Goal: Complete application form

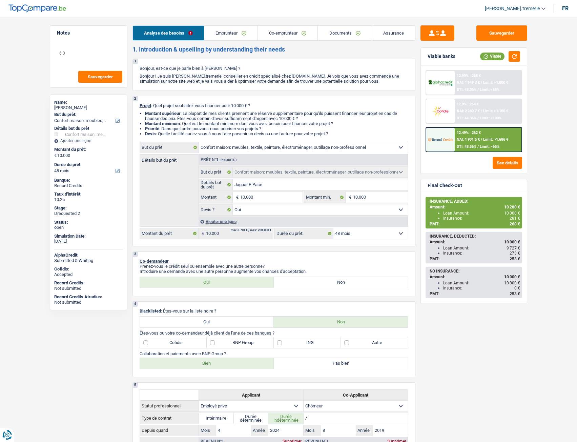
select select "household"
select select "48"
select select "household"
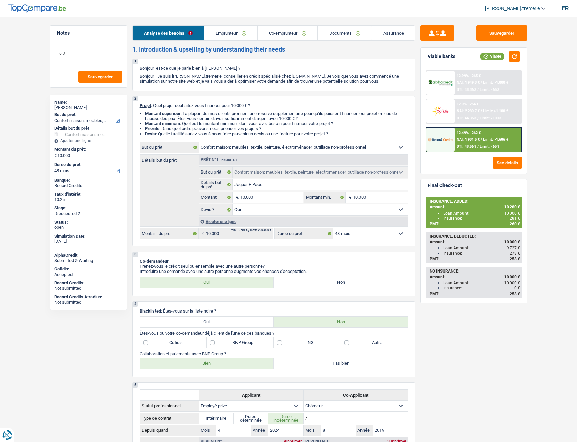
select select "yes"
select select "48"
select select "privateEmployee"
select select "unemployed"
select select "familyAllowances"
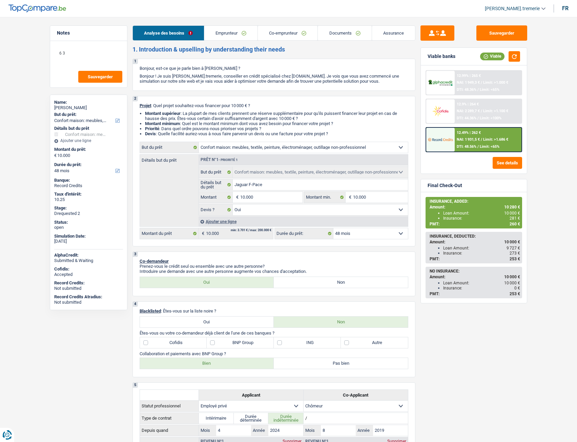
select select "netSalary"
select select "mealVouchers"
select select "unemployment"
select select "ownerWithMortgage"
select select "mortgage"
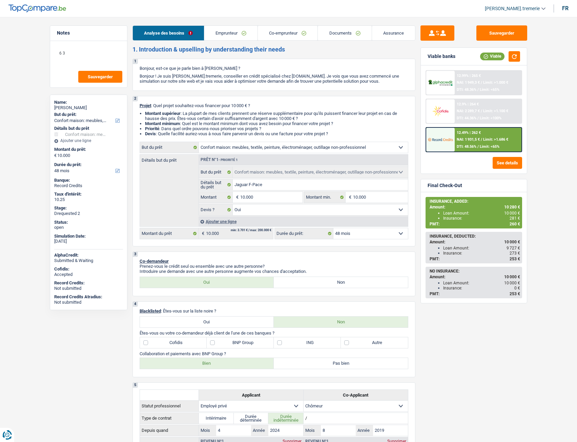
select select "240"
select select "renovationLoan"
select select "36"
select select "household"
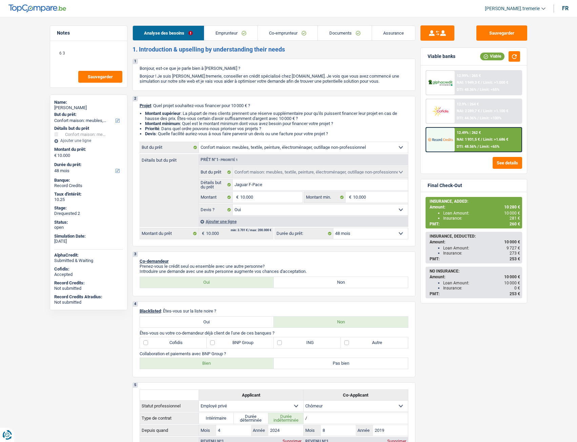
select select "yes"
select select "48"
click at [354, 36] on link "Documents" at bounding box center [345, 33] width 54 height 15
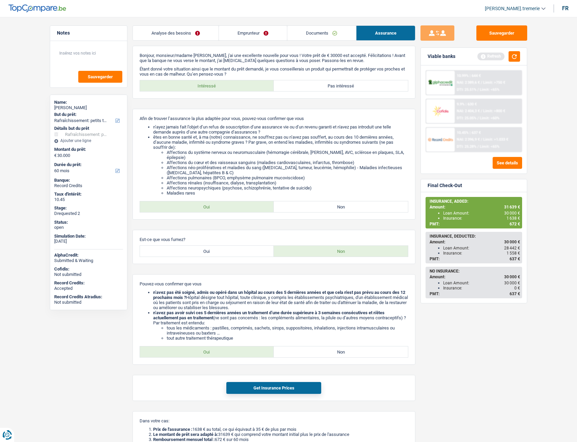
select select "houseOrGarden"
select select "60"
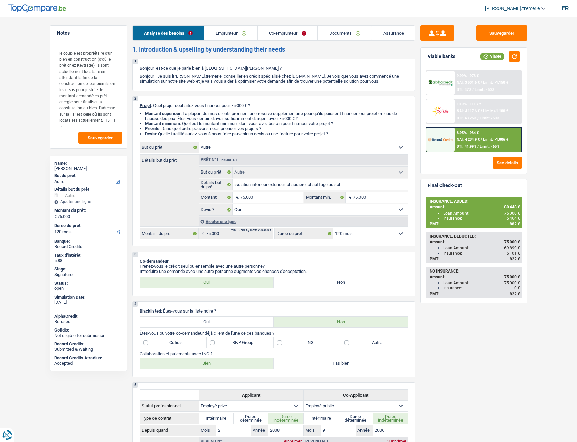
select select "other"
select select "120"
select select "other"
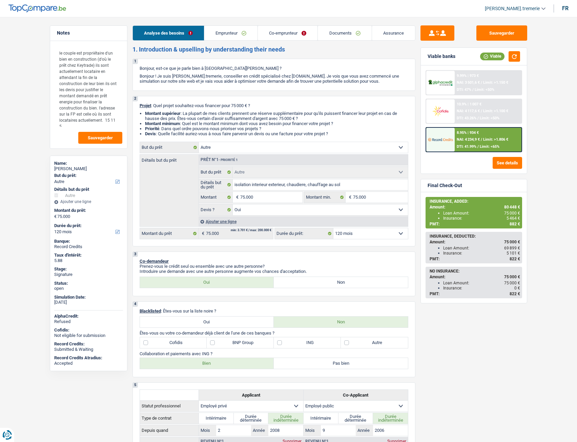
select select "yes"
select select "120"
select select "privateEmployee"
select select "publicEmployee"
select select "familyAllowances"
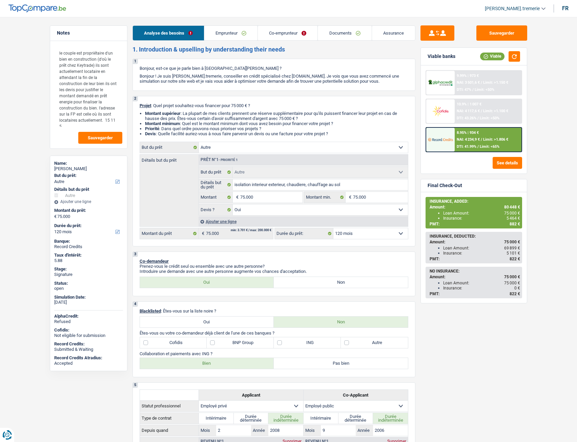
select select "netSalary"
select select "mealVouchers"
select select "netSalary"
select select "mealVouchers"
select select "rents"
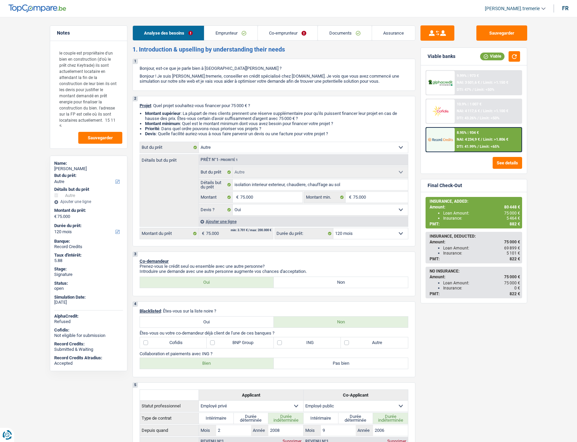
select select "mortgage"
select select "144"
select select "cardOrCredit"
select select "other"
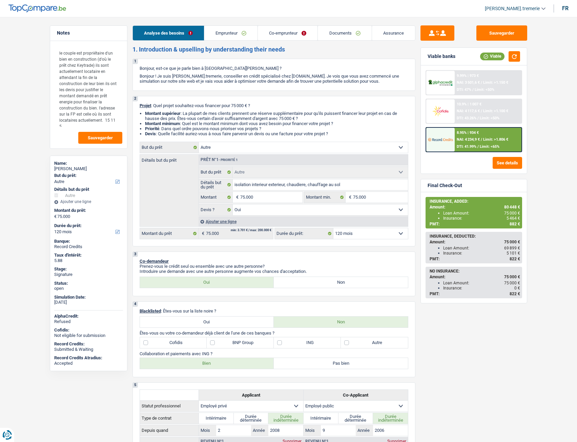
select select "yes"
select select "120"
click at [335, 37] on link "Documents" at bounding box center [345, 33] width 54 height 15
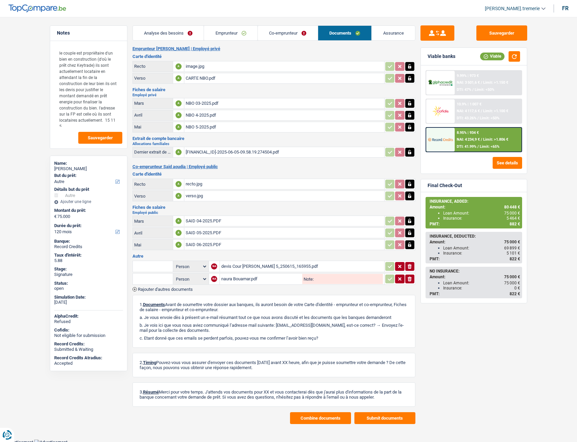
click at [229, 278] on div "naura Bouamar.pdf" at bounding box center [261, 279] width 80 height 10
click at [153, 277] on input "text" at bounding box center [152, 278] width 37 height 11
click at [149, 291] on li "Autre" at bounding box center [170, 292] width 69 height 8
type input "Autre"
click at [157, 267] on input "text" at bounding box center [152, 266] width 37 height 11
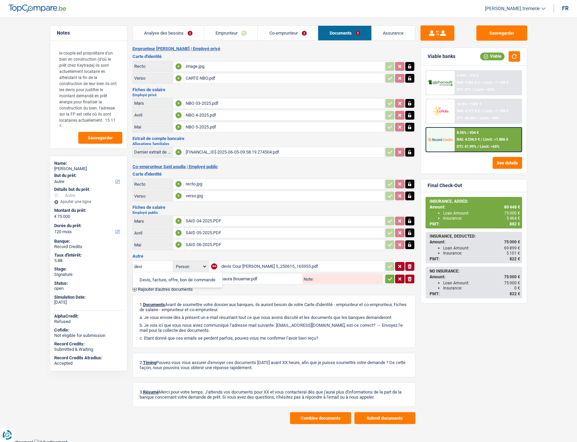
click at [161, 279] on li "Devis, facture, offre, bon de commande" at bounding box center [177, 279] width 83 height 8
type input "Devis, facture, offre, bon de commande"
click at [387, 265] on icon "button" at bounding box center [389, 266] width 5 height 7
click at [358, 279] on input "Note:" at bounding box center [348, 279] width 69 height 10
type input "permis d'urbanisme & acte notaire"
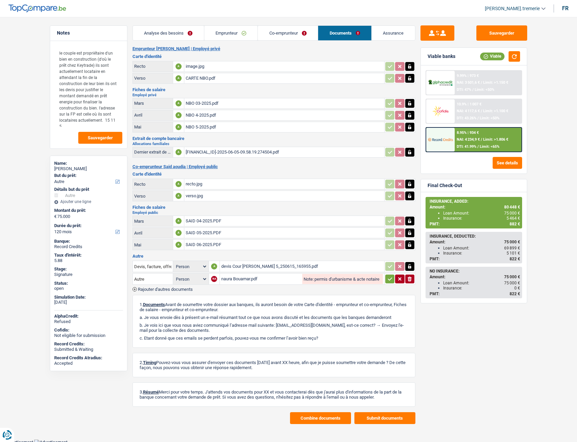
click at [390, 279] on icon "button" at bounding box center [389, 278] width 4 height 3
click at [180, 289] on span "Rajouter d'autres documents" at bounding box center [165, 289] width 55 height 4
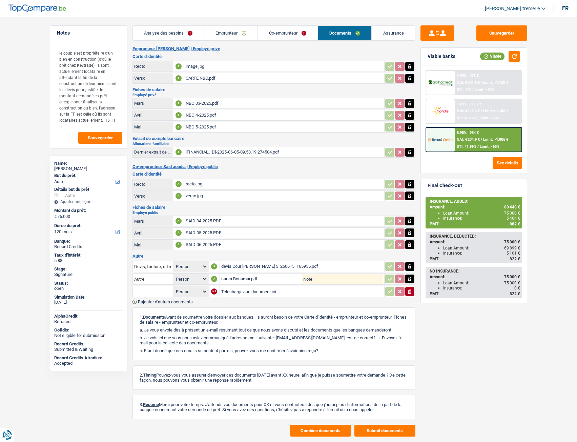
click at [237, 290] on input "Téléchargez un document ici" at bounding box center [302, 291] width 162 height 10
type input "C:\fakepath\NBO Appts. 6-2025.pdf"
click at [159, 287] on input "text" at bounding box center [152, 291] width 37 height 11
click at [156, 310] on li "Fiche de paie Juin" at bounding box center [175, 313] width 79 height 8
type input "Fiche de paie Juin"
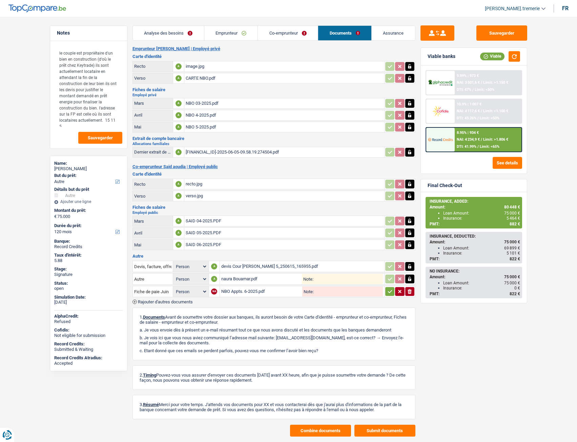
click at [388, 290] on icon "button" at bounding box center [389, 291] width 5 height 7
click at [349, 276] on input "Note:" at bounding box center [347, 279] width 69 height 10
type input "acte notaire & permis d'urbanisme"
click at [450, 335] on div "Sauvegarder Viable banks Viable 9.99% | 973 € NAI: 3 501,6 € / Limit: >1.150 € …" at bounding box center [473, 227] width 117 height 404
click at [166, 299] on span "Rajouter d'autres documents" at bounding box center [165, 301] width 55 height 4
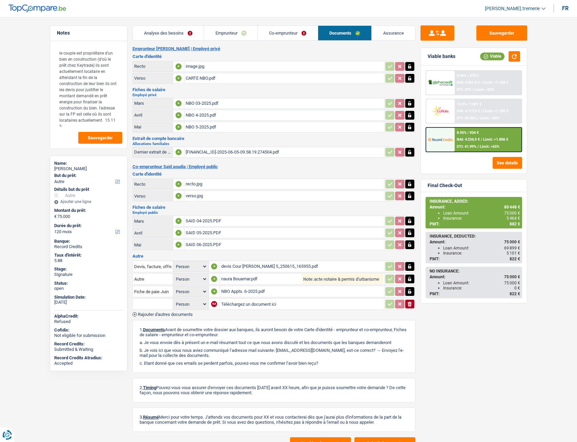
click at [235, 304] on input "Téléchargez un document ici" at bounding box center [302, 304] width 162 height 10
click at [217, 245] on div "SAID 06-2025.PDF" at bounding box center [284, 244] width 197 height 10
click at [248, 305] on input "Téléchargez un document ici" at bounding box center [302, 304] width 162 height 10
type input "C:\fakepath\PXL_20250811_104026849.jpeg"
click at [175, 315] on span "Rajouter d'autres documents" at bounding box center [165, 314] width 55 height 4
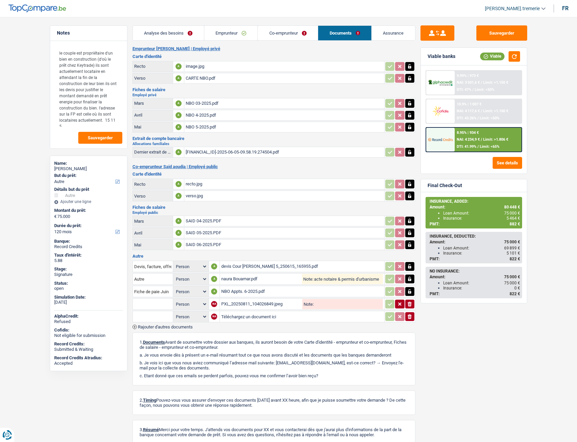
click at [231, 315] on input "Téléchargez un document ici" at bounding box center [302, 316] width 162 height 10
type input "C:\fakepath\PXL_20250811_104033145.jpeg"
click at [167, 302] on input "text" at bounding box center [152, 303] width 37 height 11
click at [156, 316] on li "Carte bancaire" at bounding box center [170, 317] width 69 height 8
type input "Carte bancaire"
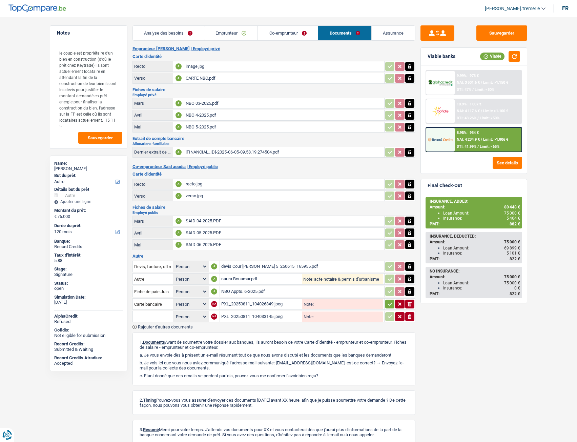
click at [155, 316] on input "text" at bounding box center [152, 316] width 37 height 11
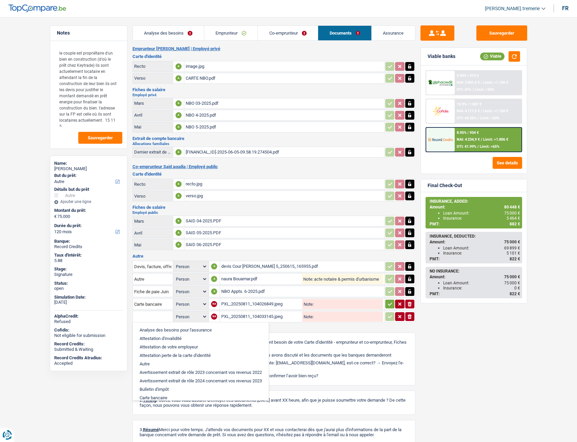
type input "n"
type input "v"
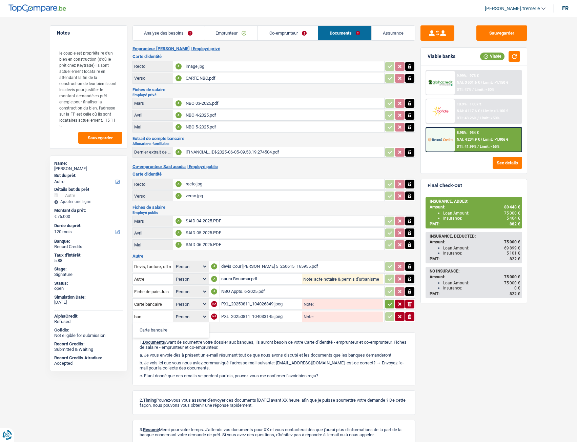
click at [161, 330] on li "Carte bancaire" at bounding box center [170, 329] width 69 height 8
type input "Carte bancaire"
click at [389, 304] on icon "button" at bounding box center [389, 303] width 4 height 3
click at [389, 314] on icon "button" at bounding box center [389, 316] width 5 height 7
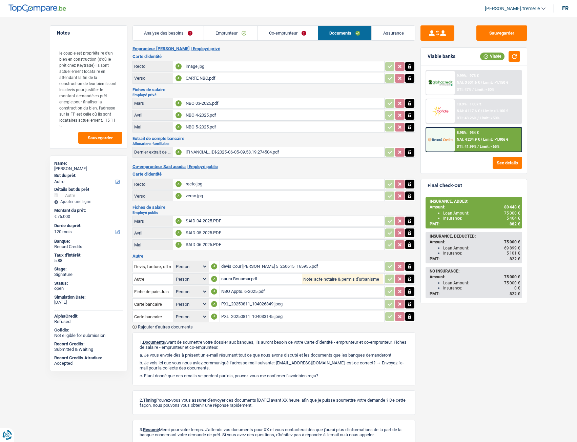
click at [170, 325] on span "Rajouter d'autres documents" at bounding box center [165, 326] width 55 height 4
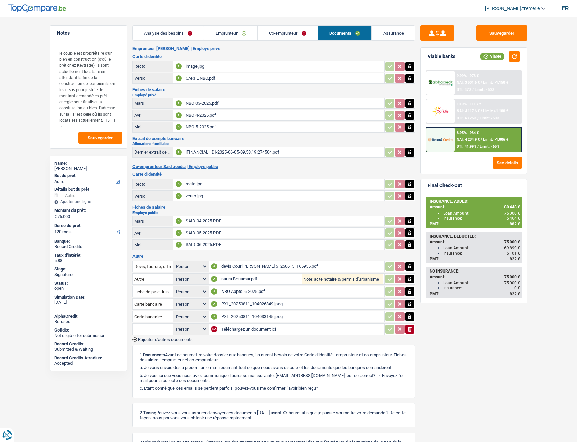
click at [254, 332] on input "Téléchargez un document ici" at bounding box center [302, 329] width 162 height 10
type input "C:\fakepath\PXL_20250811_112852425.jpeg"
click at [181, 339] on span "Rajouter d'autres documents" at bounding box center [165, 339] width 55 height 4
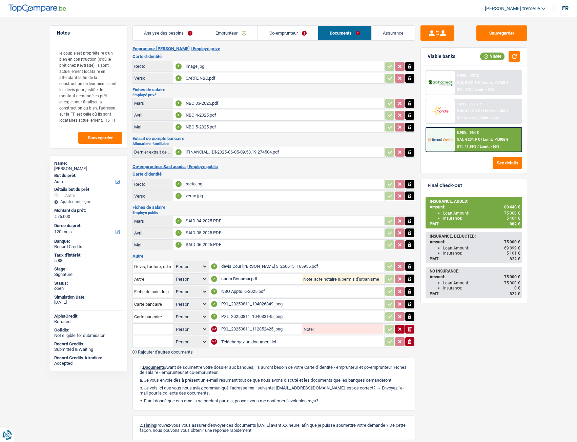
click at [243, 345] on input "Téléchargez un document ici" at bounding box center [302, 341] width 162 height 10
type input "C:\fakepath\PXL_20250811_112856901.jpeg"
click at [153, 329] on input "text" at bounding box center [152, 328] width 37 height 11
click at [151, 343] on li "Autre" at bounding box center [170, 342] width 69 height 8
type input "Autre"
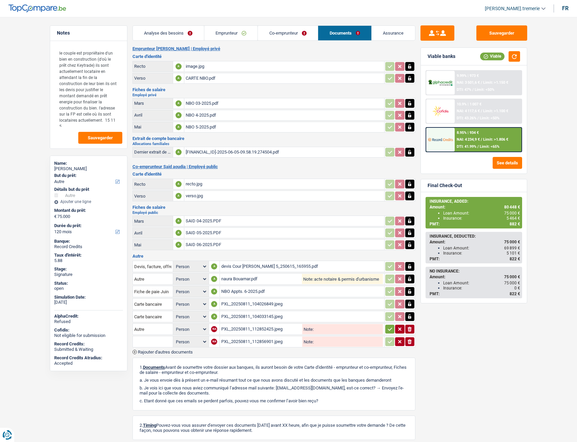
click at [336, 329] on input "Note:" at bounding box center [348, 329] width 69 height 10
type input "TR"
click at [390, 330] on icon "button" at bounding box center [389, 328] width 5 height 7
click at [340, 329] on input "Note:" at bounding box center [347, 329] width 69 height 10
type input "TR"
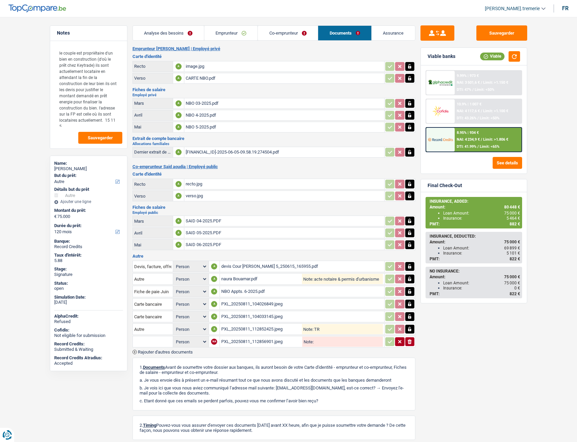
click at [152, 342] on input "text" at bounding box center [152, 341] width 37 height 11
click at [149, 351] on li "Autre" at bounding box center [170, 355] width 69 height 8
type input "Autre"
click at [388, 339] on icon "button" at bounding box center [389, 341] width 5 height 7
click at [343, 341] on input "Note:" at bounding box center [347, 341] width 69 height 10
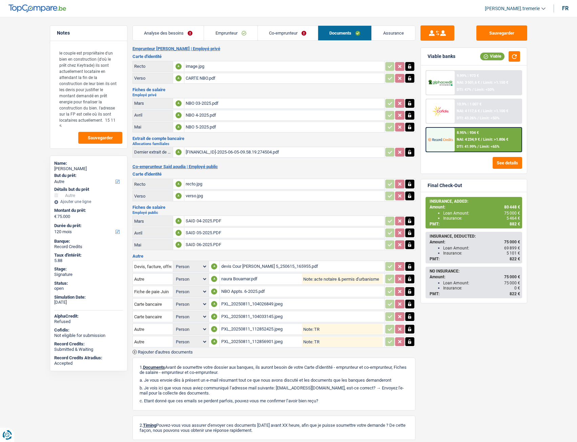
type input "TR"
click at [441, 350] on div "Sauvegarder Viable banks Viable 9.99% | 973 € NAI: 3 501,6 € / Limit: >1.150 € …" at bounding box center [473, 227] width 117 height 404
click at [171, 351] on span "Rajouter d'autres documents" at bounding box center [165, 352] width 55 height 4
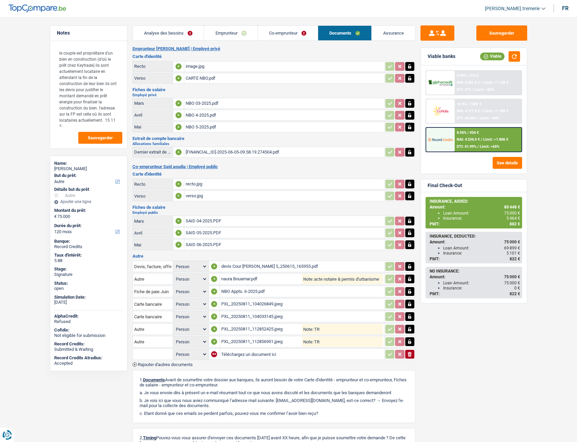
click at [155, 355] on input "text" at bounding box center [152, 354] width 37 height 11
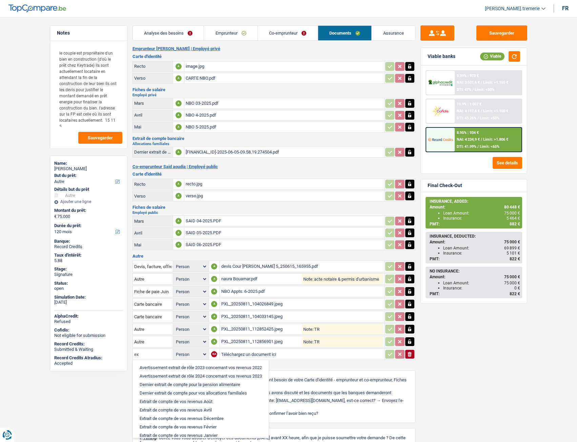
type input "e"
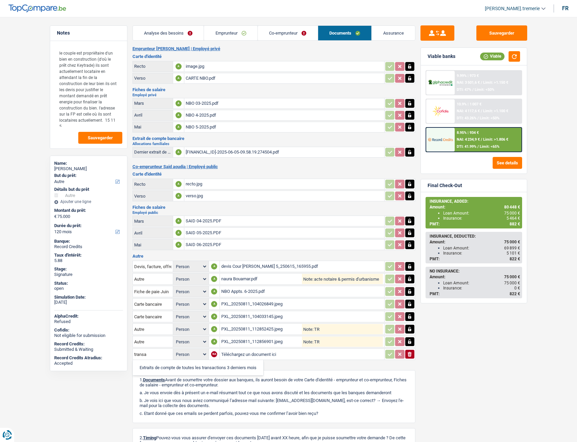
click at [168, 369] on li "Extraits de compte de toutes les transactions 3 derniers mois" at bounding box center [198, 367] width 124 height 8
type input "Extraits de compte de toutes les transactions 3 derniers mois"
click at [248, 355] on input "Téléchargez un document ici" at bounding box center [302, 354] width 162 height 10
type input "C:\fakepath\combinepdf (5).pdf"
click at [205, 128] on div "NBO 5-2025.pdf" at bounding box center [284, 127] width 197 height 10
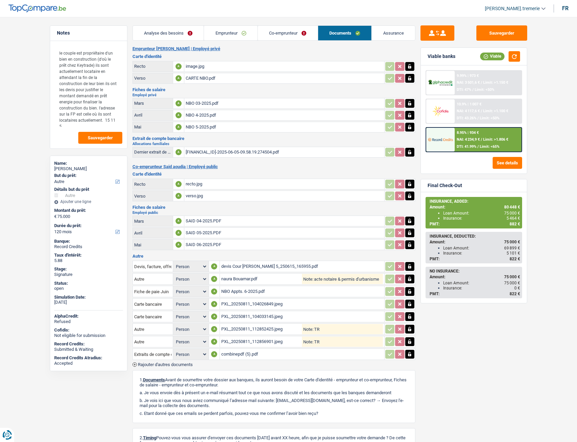
click at [209, 246] on div "SAID 06-2025.PDF" at bounding box center [284, 244] width 197 height 10
click at [155, 363] on span "Rajouter d'autres documents" at bounding box center [165, 364] width 55 height 4
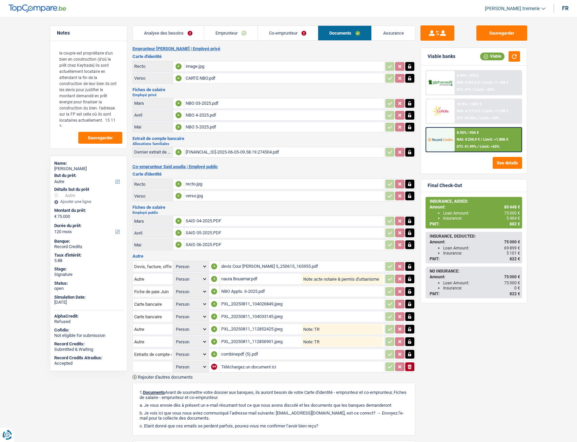
click at [155, 363] on input "text" at bounding box center [152, 366] width 37 height 11
click at [167, 378] on li "Certificat de composition de ménage" at bounding box center [174, 380] width 77 height 8
type input "Certificat de composition de ménage"
click at [237, 369] on input "Téléchargez un document ici" at bounding box center [302, 366] width 162 height 10
type input "C:\fakepath\Composition de menage aoudia.pdf"
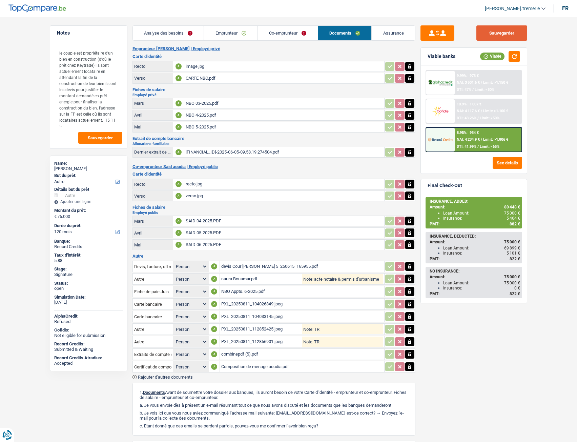
click at [516, 32] on button "Sauvegarder" at bounding box center [501, 32] width 51 height 15
click at [378, 38] on link "Assurance" at bounding box center [393, 33] width 43 height 15
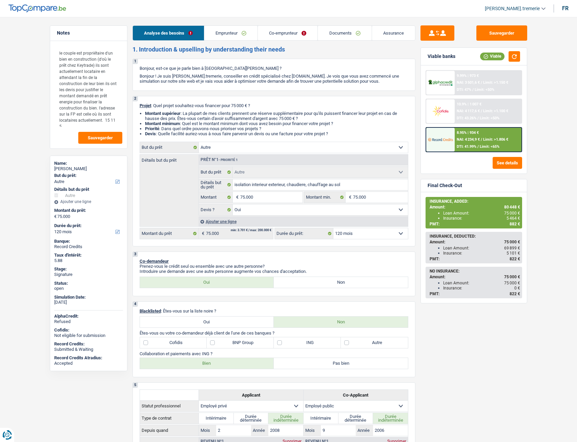
select select "other"
select select "120"
select select "other"
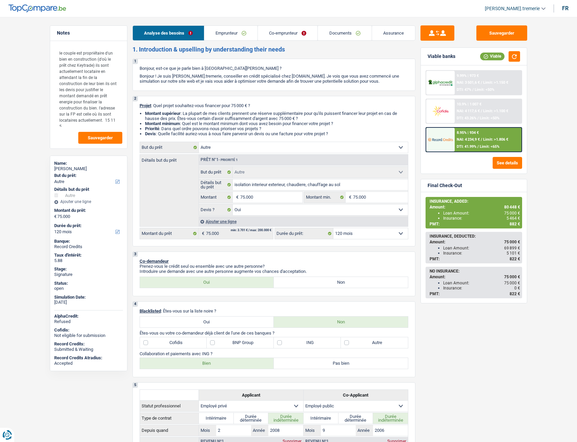
select select "yes"
select select "120"
select select "privateEmployee"
select select "publicEmployee"
select select "familyAllowances"
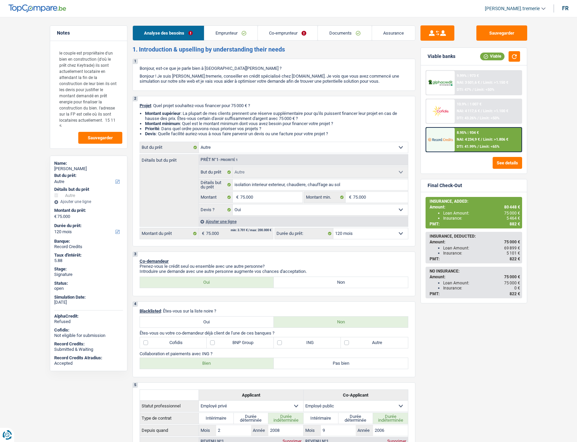
select select "netSalary"
select select "mealVouchers"
select select "netSalary"
select select "mealVouchers"
select select "rents"
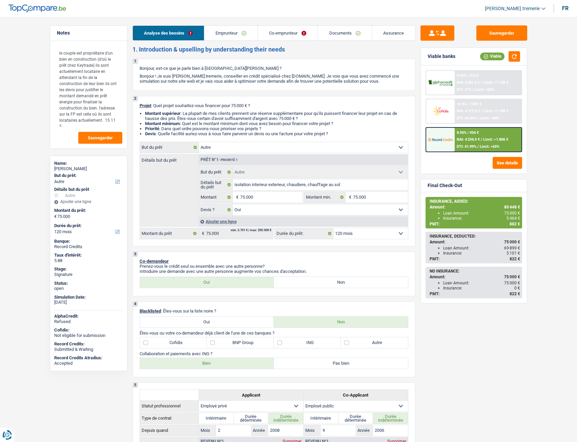
select select "mortgage"
select select "144"
select select "cardOrCredit"
select select "other"
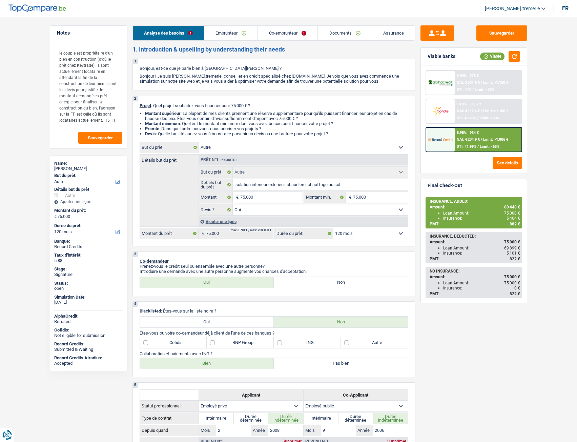
select select "yes"
select select "120"
click at [338, 36] on link "Documents" at bounding box center [345, 33] width 54 height 15
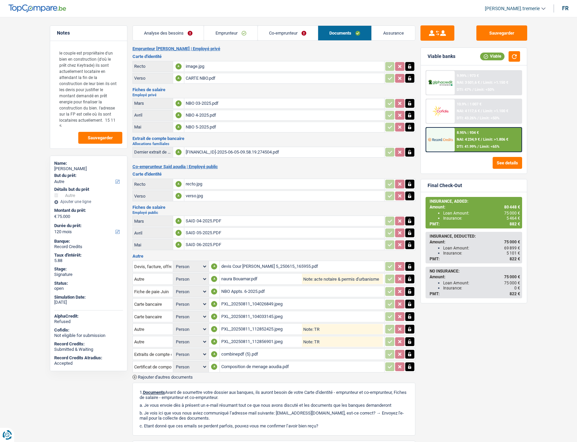
scroll to position [90, 0]
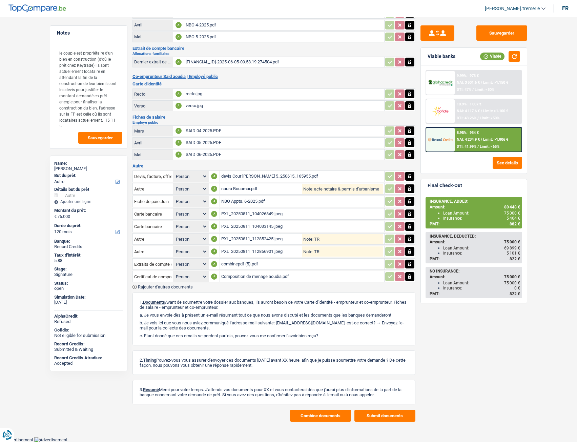
click at [153, 285] on span "Rajouter d'autres documents" at bounding box center [165, 287] width 55 height 4
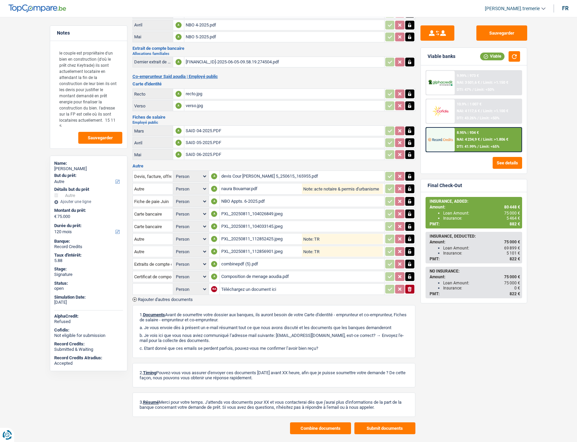
click at [150, 293] on input "text" at bounding box center [152, 288] width 37 height 11
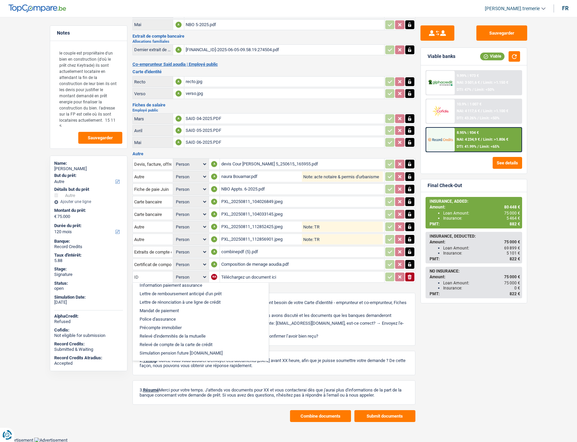
scroll to position [0, 0]
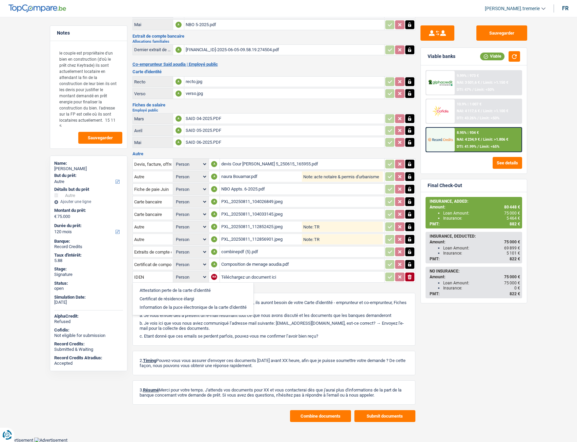
click at [180, 308] on li "Information de la puce électronique de la carte d'identité" at bounding box center [193, 307] width 114 height 8
type input "Information de la puce électronique de la carte d'identité"
click at [271, 275] on input "Téléchargez un document ici" at bounding box center [302, 277] width 162 height 10
type input "C:\fakepath\BOUAMAR NADIA ID.pdf"
click at [154, 288] on span "Rajouter d'autres documents" at bounding box center [165, 287] width 55 height 4
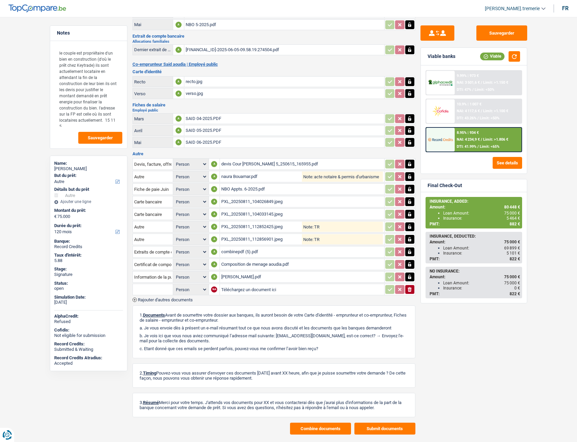
click at [156, 288] on input "text" at bounding box center [152, 289] width 37 height 11
click at [164, 302] on li "Information de la puce électronique de la carte d'identité" at bounding box center [193, 302] width 114 height 8
type input "Information de la puce électronique de la carte d'identité"
click at [258, 288] on input "Téléchargez un document ici" at bounding box center [302, 289] width 162 height 10
type input "C:\fakepath\SAID AOUDI.pdf"
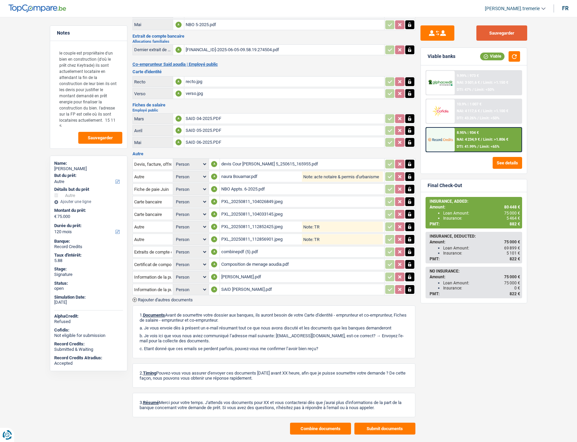
click at [500, 32] on button "Sauvegarder" at bounding box center [501, 32] width 51 height 15
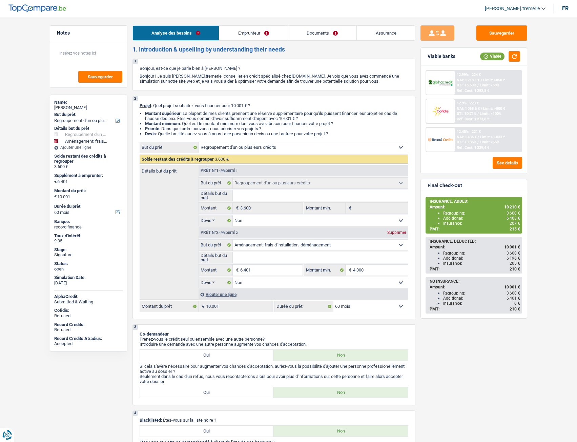
select select "refinancing"
select select "movingOrInstallation"
select select "60"
select select "refinancing"
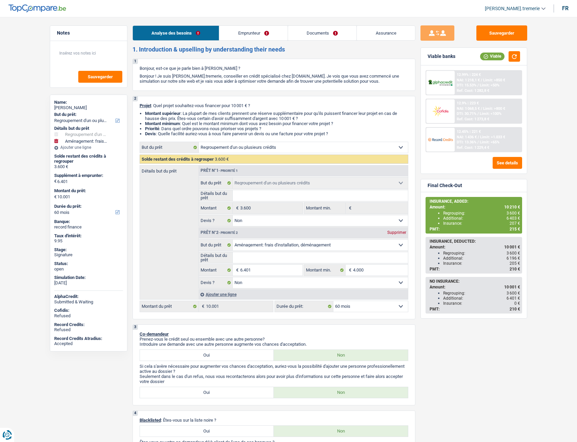
select select "refinancing"
select select "false"
select select "movingOrInstallation"
select select "false"
select select "60"
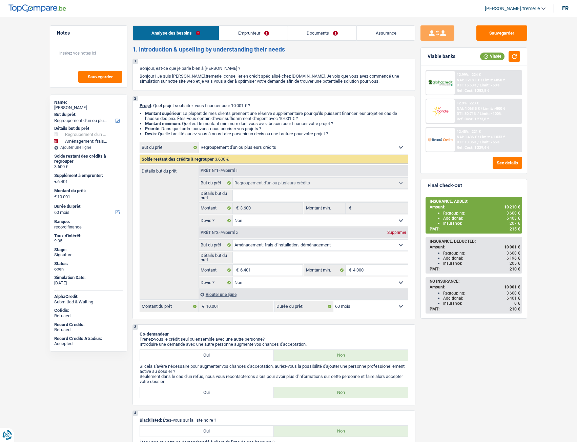
select select "worker"
select select "netSalary"
select select "mealVouchers"
select select "liveWithParents"
select select "personalLoan"
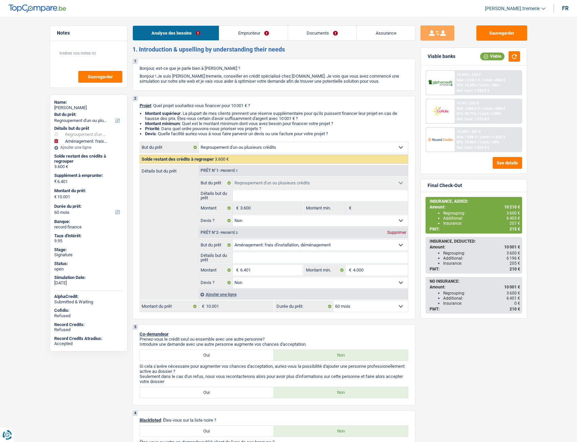
select select "homeFurnishingOrRelocation"
select select "48"
select select "refinancing"
select select "false"
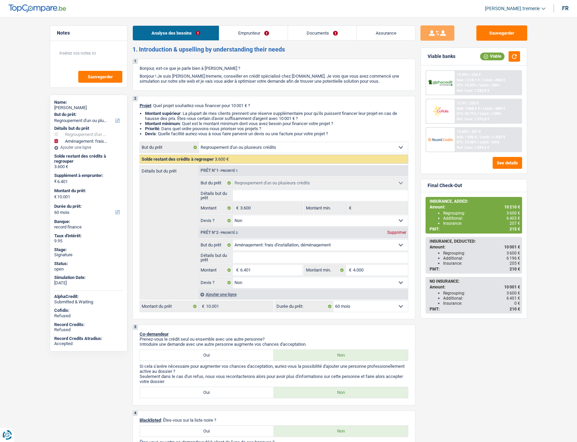
select select "movingOrInstallation"
select select "false"
select select "60"
click at [332, 34] on link "Documents" at bounding box center [322, 33] width 69 height 15
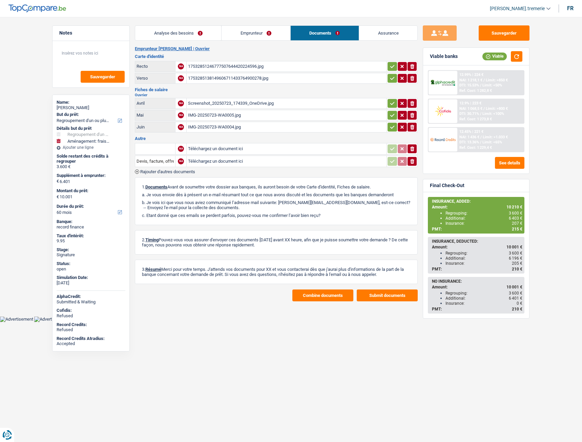
click at [315, 295] on button "Combine documents" at bounding box center [322, 295] width 61 height 12
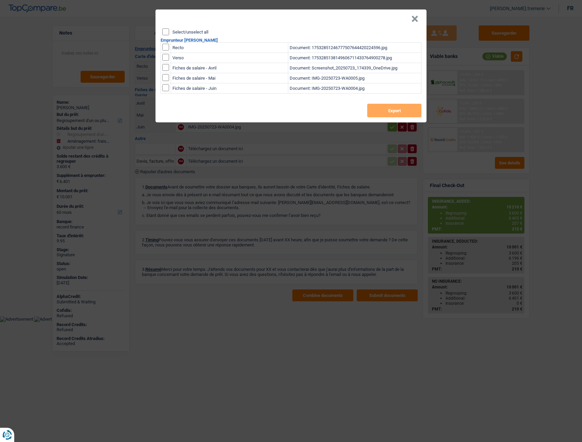
click at [165, 47] on input "checkbox" at bounding box center [165, 47] width 7 height 7
checkbox input "true"
click at [164, 50] on input "checkbox" at bounding box center [165, 47] width 7 height 7
checkbox input "true"
click at [385, 108] on button "Export" at bounding box center [394, 111] width 54 height 14
